Goal: Information Seeking & Learning: Learn about a topic

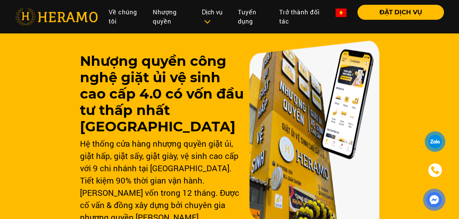
scroll to position [8, 0]
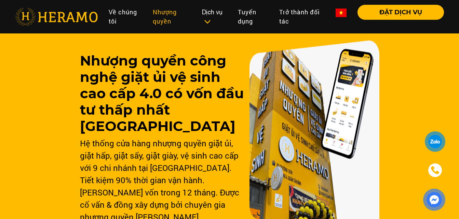
click at [150, 15] on link "Nhượng quyền" at bounding box center [171, 17] width 49 height 24
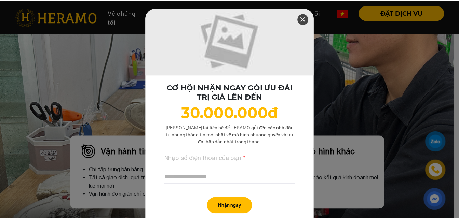
scroll to position [19, 0]
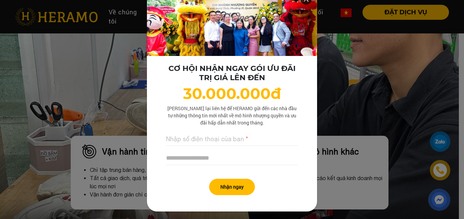
click at [53, 124] on div "CƠ HỘI NHẬN NGAY GÓI ƯU ĐÃI TRỊ GIÁ LÊN ĐẾN 30.000.000đ Lưu lại liên hệ để HERA…" at bounding box center [232, 109] width 464 height 219
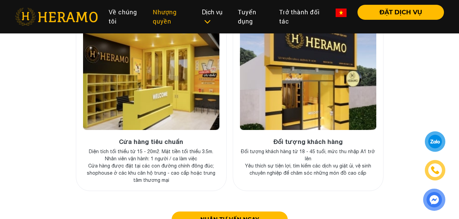
scroll to position [2529, 0]
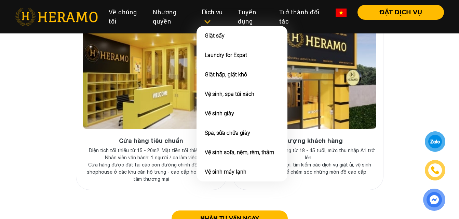
click at [212, 17] on div "Dịch vụ" at bounding box center [214, 17] width 25 height 18
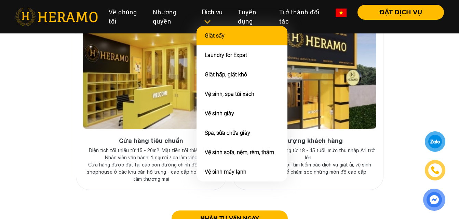
click at [215, 30] on li "Giặt sấy" at bounding box center [241, 35] width 91 height 19
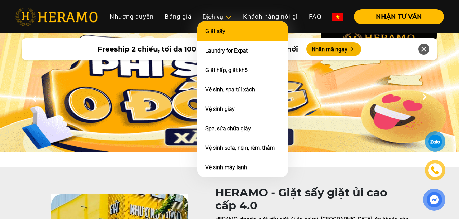
click at [216, 26] on li "Giặt sấy" at bounding box center [242, 31] width 91 height 19
click at [215, 28] on link "Giặt sấy" at bounding box center [215, 31] width 20 height 6
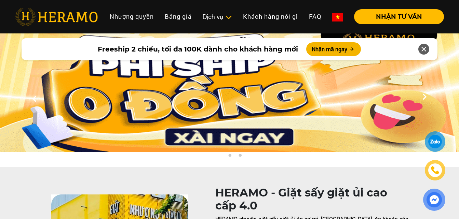
click at [184, 84] on img at bounding box center [229, 91] width 459 height 121
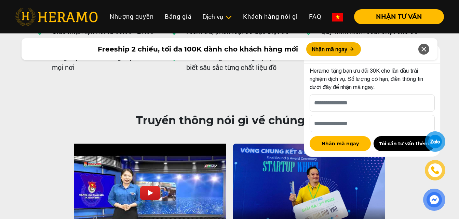
scroll to position [1736, 0]
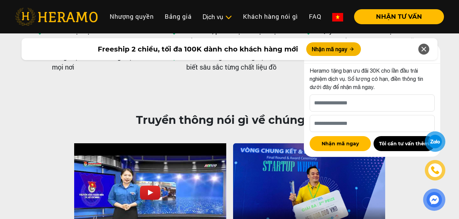
click at [420, 50] on icon at bounding box center [423, 49] width 8 height 12
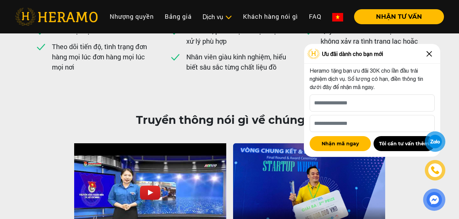
click at [431, 55] on img at bounding box center [429, 54] width 11 height 11
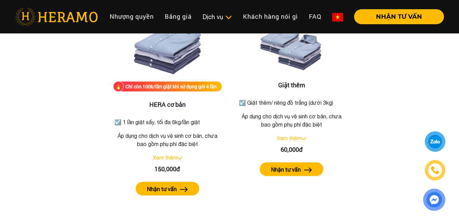
scroll to position [909, 0]
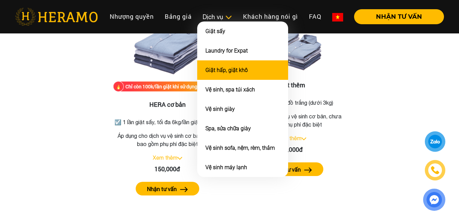
click at [228, 71] on link "Giặt hấp, giặt khô" at bounding box center [226, 70] width 42 height 6
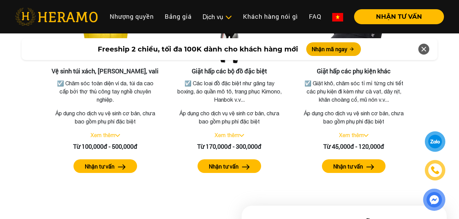
scroll to position [1537, 0]
